Goal: Task Accomplishment & Management: Complete application form

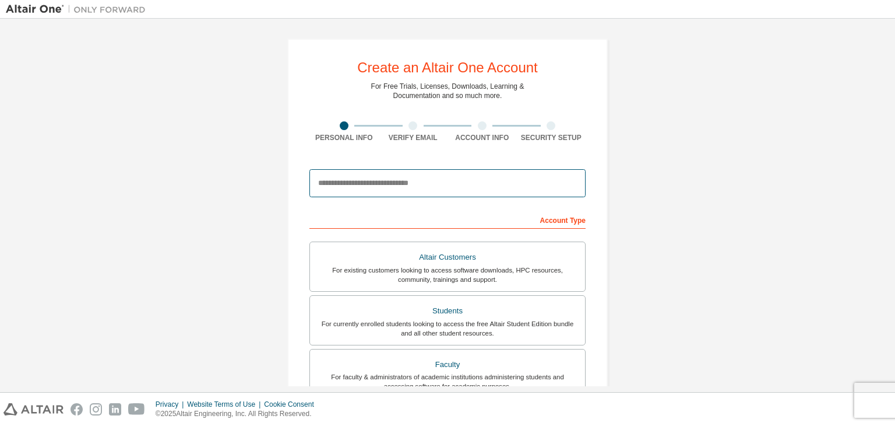
click at [419, 190] on input "email" at bounding box center [448, 183] width 276 height 28
type input "**********"
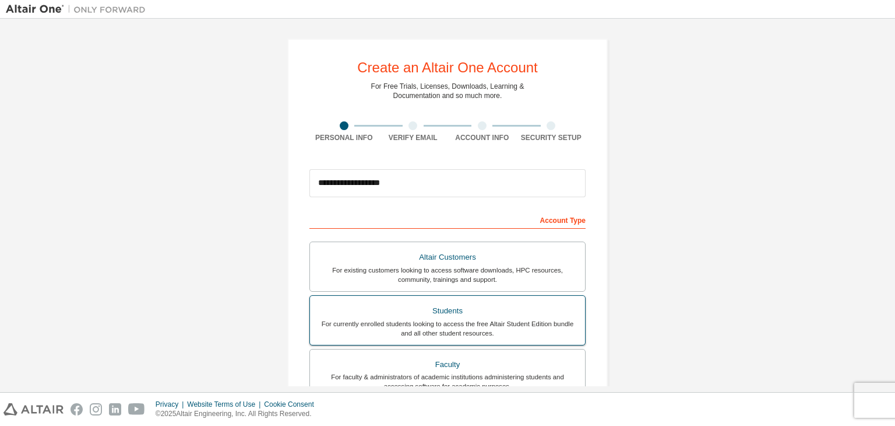
click at [447, 313] on div "Students" at bounding box center [447, 311] width 261 height 16
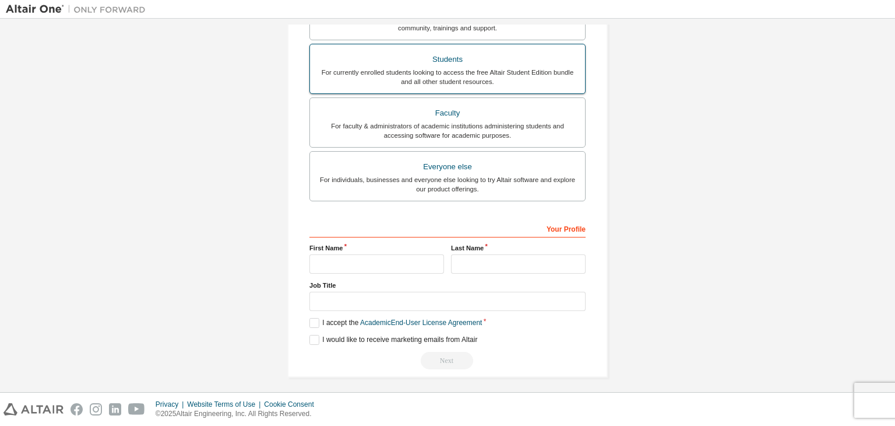
scroll to position [282, 0]
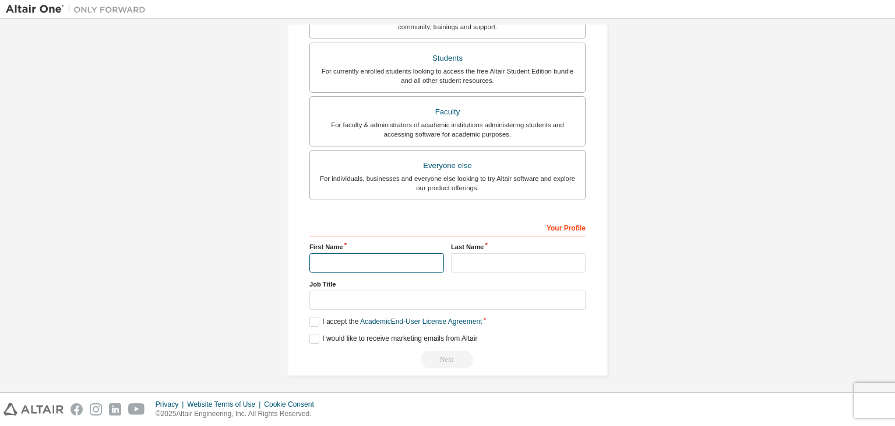
click at [391, 263] on input "text" at bounding box center [377, 262] width 135 height 19
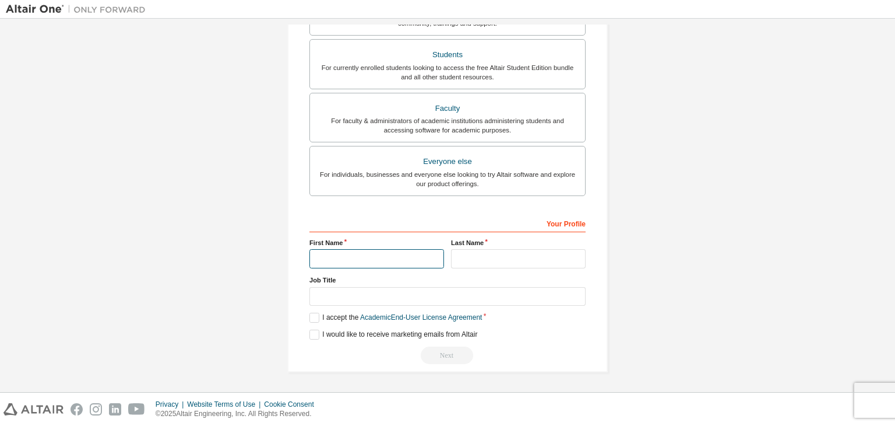
scroll to position [252, 0]
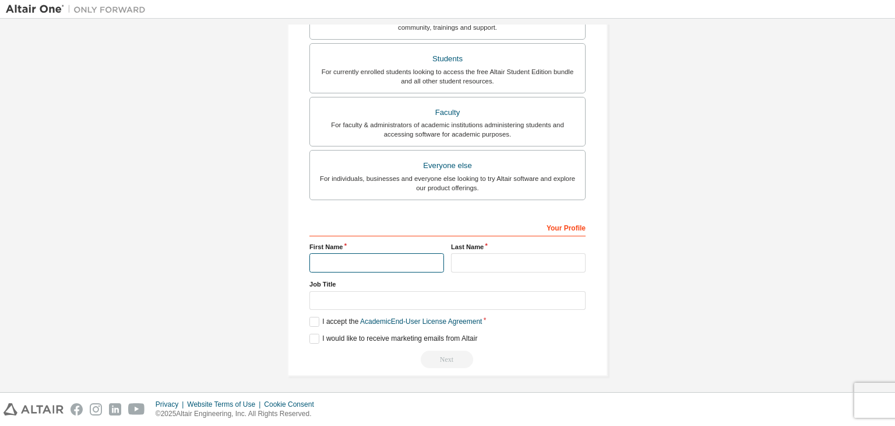
type input "*"
type input "**********"
click at [538, 255] on input "text" at bounding box center [518, 262] width 135 height 19
type input "****"
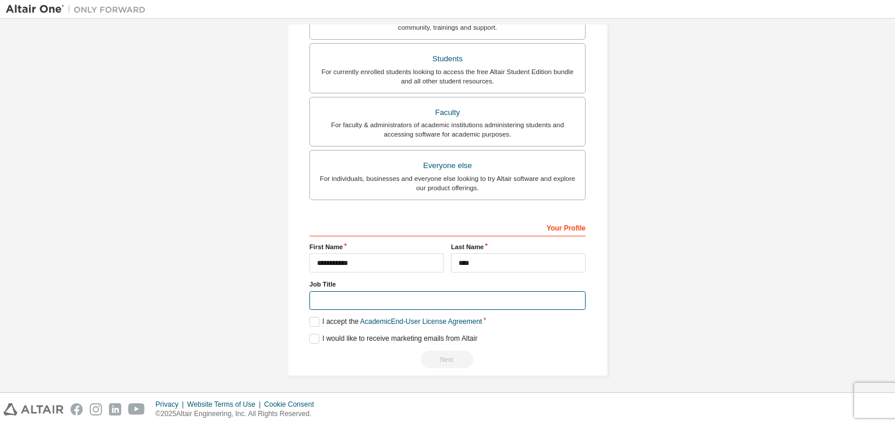
click at [350, 302] on input "text" at bounding box center [448, 300] width 276 height 19
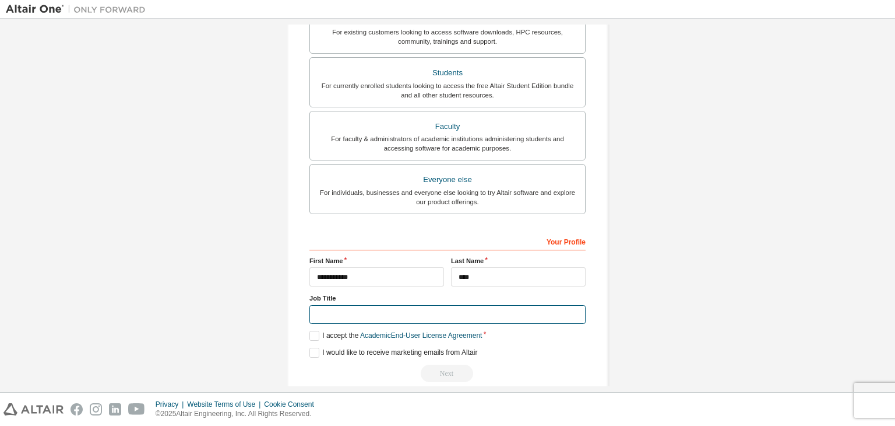
scroll to position [254, 0]
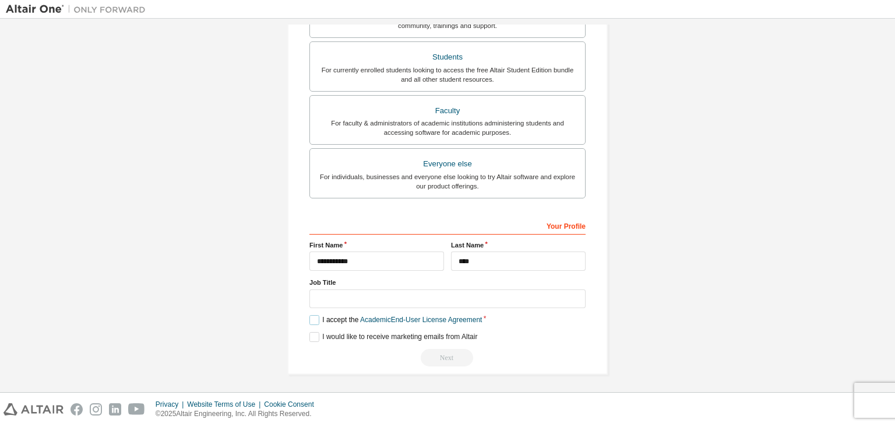
click at [310, 316] on label "I accept the Academic End-User License Agreement" at bounding box center [396, 320] width 173 height 10
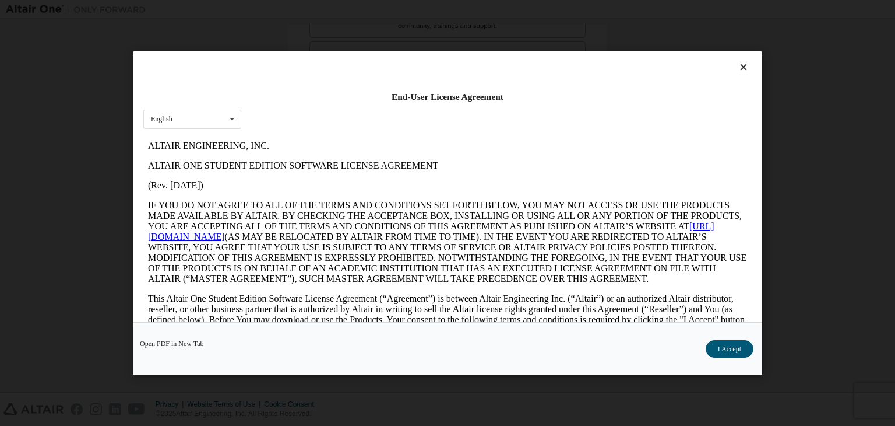
scroll to position [0, 0]
click at [721, 340] on button "I Accept" at bounding box center [730, 348] width 48 height 17
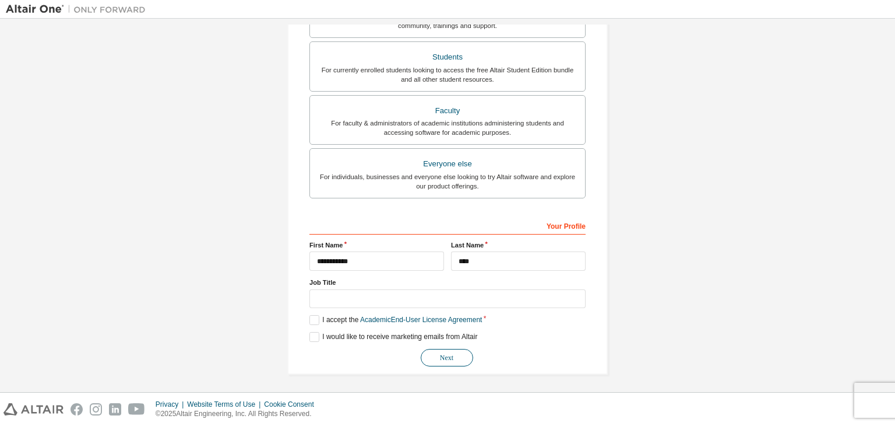
click at [443, 349] on button "Next" at bounding box center [447, 357] width 52 height 17
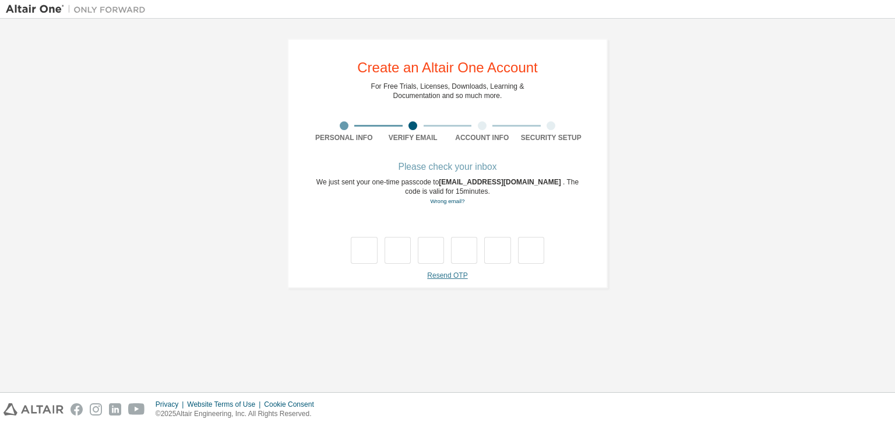
click at [445, 274] on link "Resend OTP" at bounding box center [447, 275] width 40 height 8
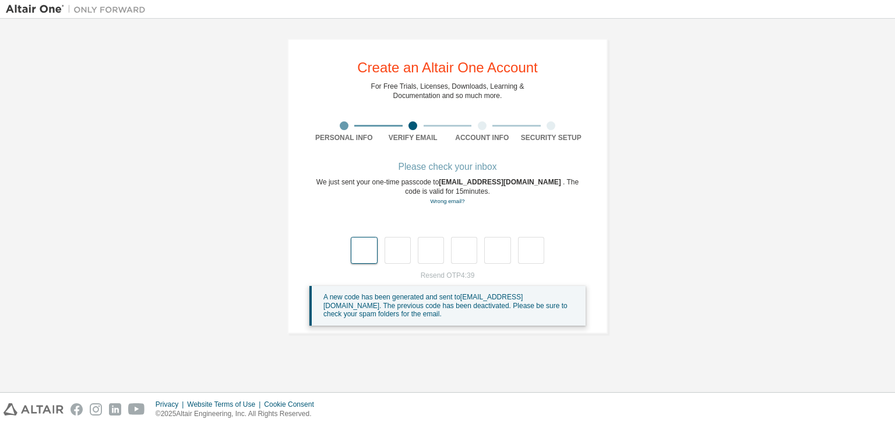
click at [370, 244] on input "text" at bounding box center [364, 250] width 26 height 27
click at [345, 128] on div at bounding box center [344, 125] width 9 height 9
click at [438, 170] on div "Please check your inbox" at bounding box center [448, 166] width 276 height 7
click at [463, 196] on div "We just sent your one-time passcode to [EMAIL_ADDRESS][DOMAIN_NAME] . The code …" at bounding box center [448, 191] width 276 height 29
click at [459, 201] on link "Wrong email?" at bounding box center [447, 201] width 34 height 6
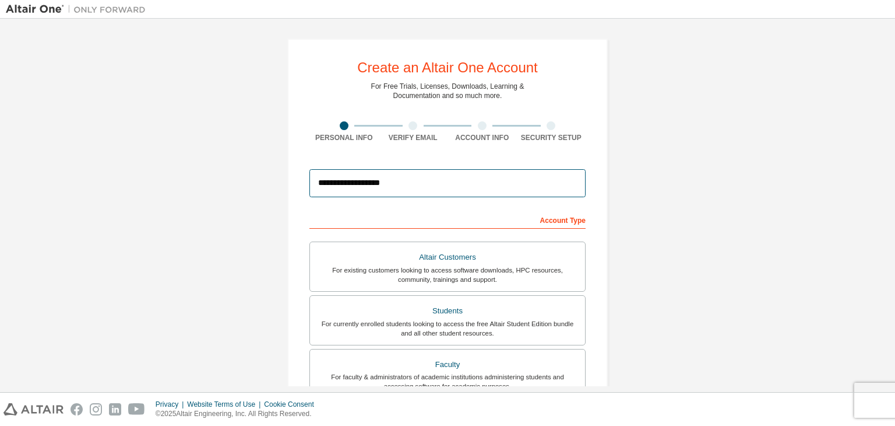
click at [358, 181] on input "**********" at bounding box center [448, 183] width 276 height 28
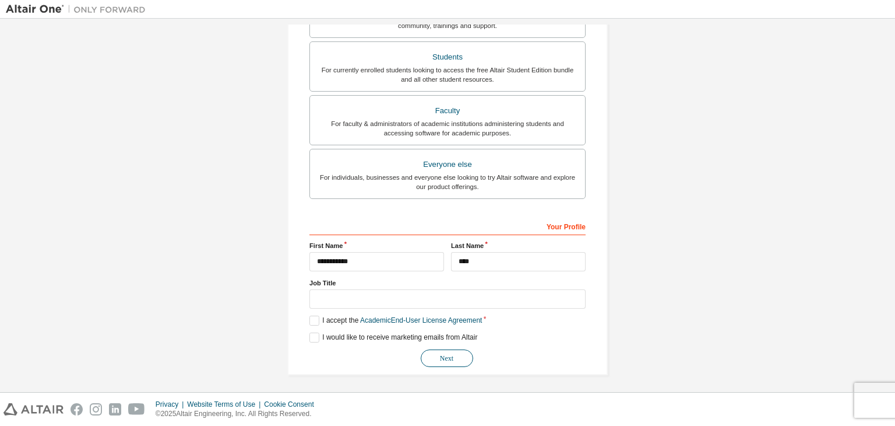
scroll to position [283, 0]
type input "**********"
click at [440, 360] on button "Next" at bounding box center [447, 357] width 52 height 17
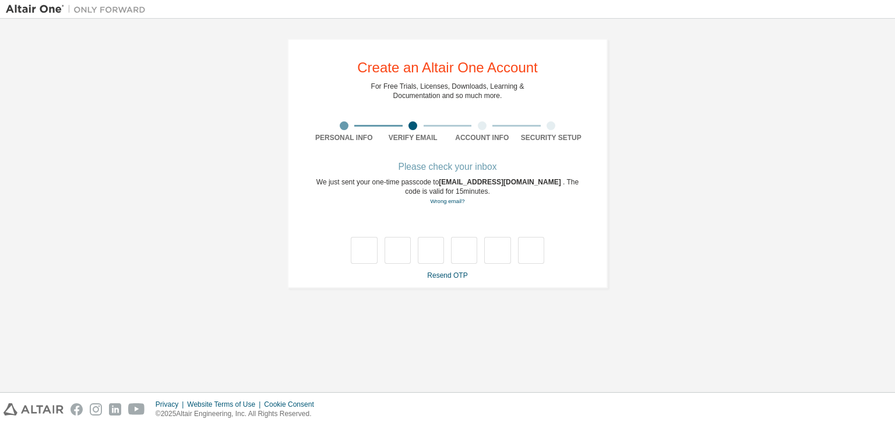
scroll to position [0, 0]
type input "*"
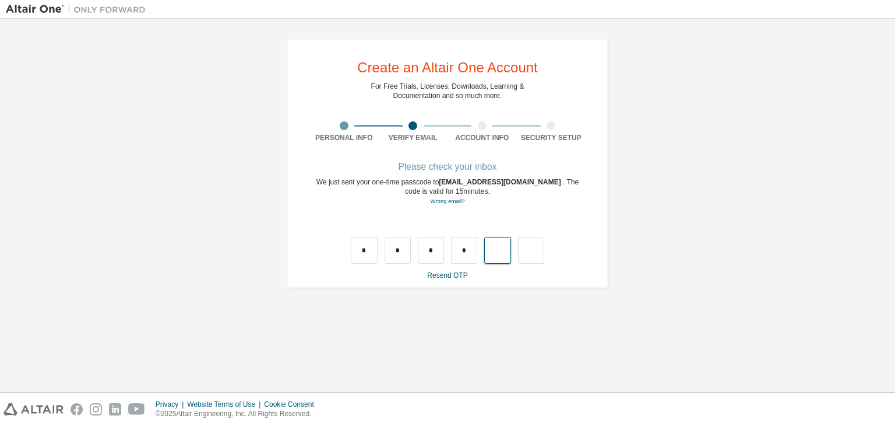
type input "*"
